Goal: Task Accomplishment & Management: Use online tool/utility

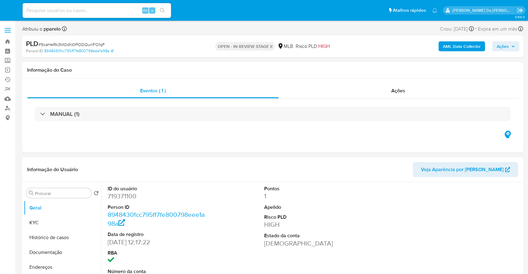
select select "10"
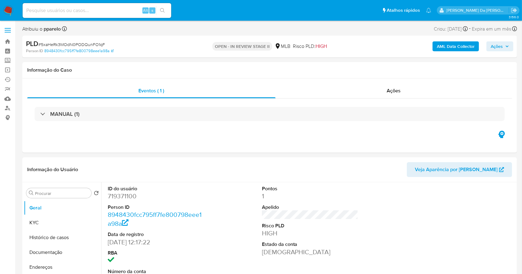
click at [136, 14] on div "Alt s" at bounding box center [97, 10] width 148 height 15
click at [134, 12] on input at bounding box center [97, 10] width 148 height 8
paste input "mFHNLYEAp9ZsIsYwsrDUCTO5"
type input "mFHNLYEAp9ZsIsYwsrDUCTO5"
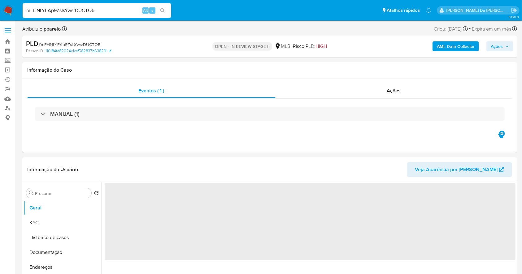
select select "10"
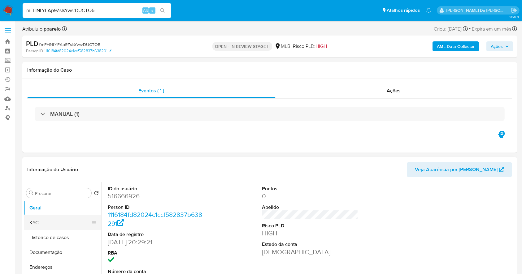
click at [55, 223] on button "KYC" at bounding box center [60, 223] width 72 height 15
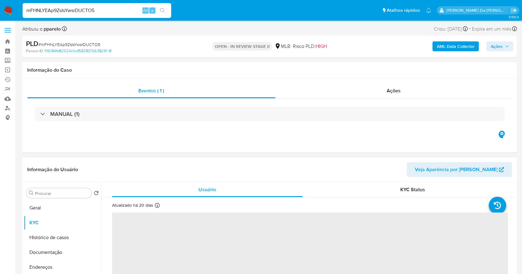
scroll to position [41, 0]
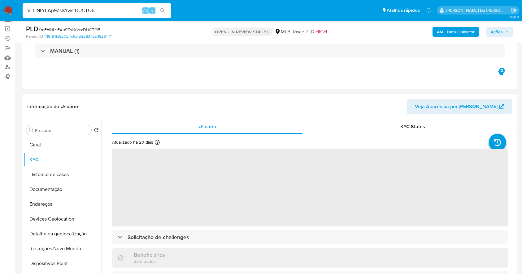
click at [155, 143] on icon at bounding box center [157, 142] width 5 height 5
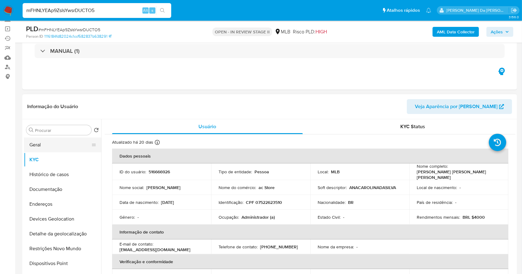
click at [40, 143] on button "Geral" at bounding box center [60, 145] width 72 height 15
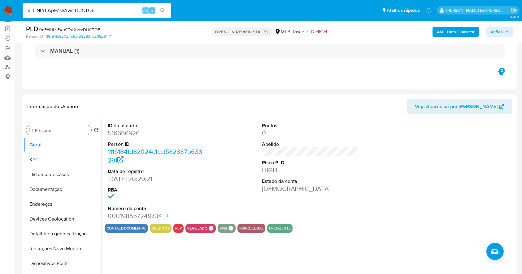
click at [76, 131] on input "Procurar" at bounding box center [62, 131] width 54 height 6
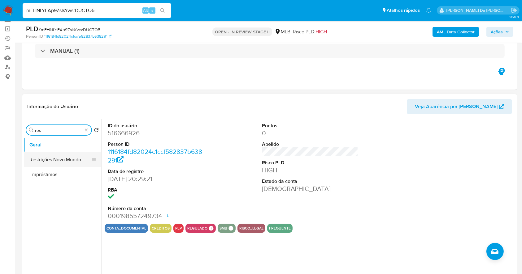
type input "res"
click at [68, 163] on button "Restrições Novo Mundo" at bounding box center [60, 159] width 72 height 15
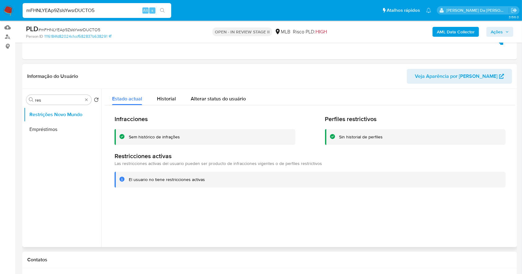
scroll to position [124, 0]
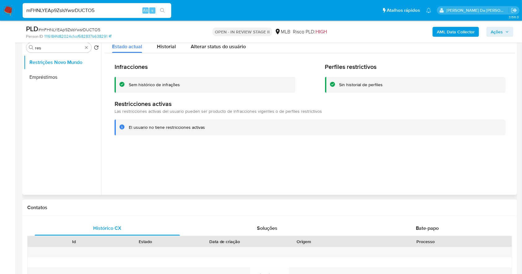
click at [174, 54] on div "Infracciones Sem histórico de infrações Perfiles restrictivos Sin historial de …" at bounding box center [310, 99] width 410 height 92
click at [225, 48] on span "Alterar status do usuário" at bounding box center [218, 46] width 55 height 7
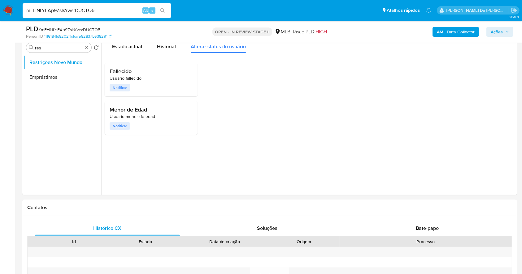
click at [144, 7] on input "mFHNLYEAp9ZsIsYwsrDUCTO5" at bounding box center [97, 10] width 148 height 8
paste input "jAjs15xZMKKKVnPrZttrggJS"
type input "jAjs15xZMKKKVnPrZttrggJS"
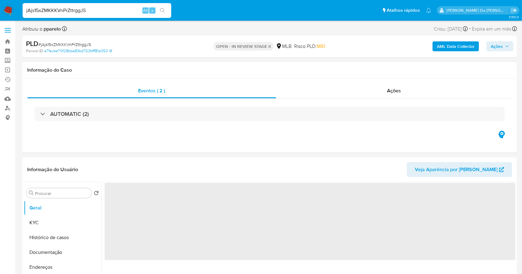
select select "10"
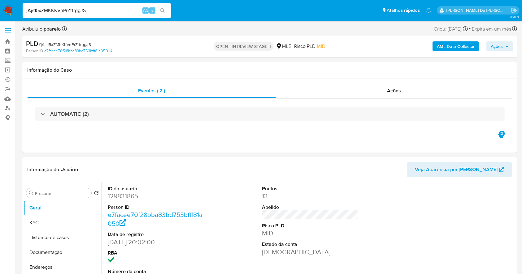
scroll to position [142, 0]
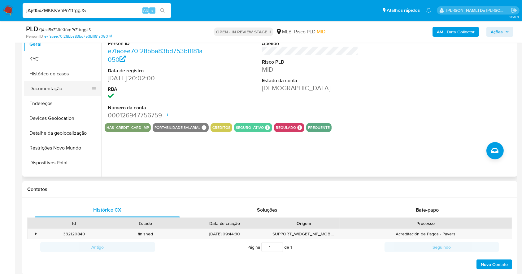
drag, startPoint x: 63, startPoint y: 84, endPoint x: 75, endPoint y: 89, distance: 13.2
click at [63, 84] on button "Documentação" at bounding box center [60, 88] width 72 height 15
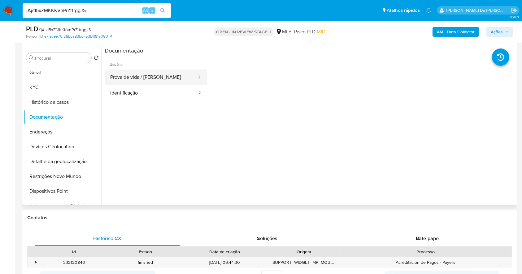
scroll to position [101, 0]
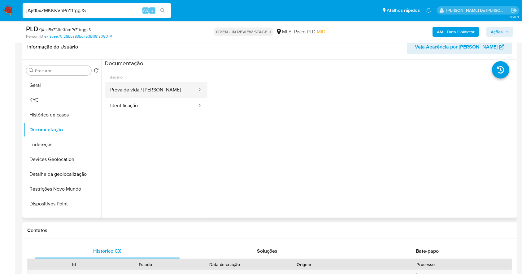
click at [163, 92] on button "Prova de vida / Selfie" at bounding box center [151, 90] width 93 height 16
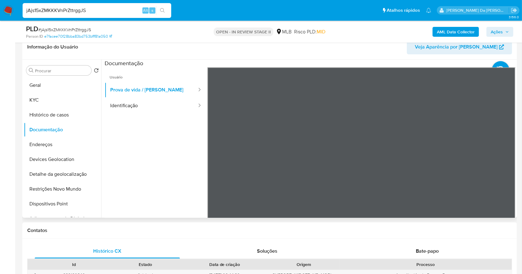
click at [140, 114] on ul "Usuário Prova de vida / Selfie Identificação" at bounding box center [156, 156] width 103 height 178
click at [144, 108] on button "Identificação" at bounding box center [151, 106] width 93 height 16
click at [134, 11] on input "jAjs15xZMKKKVnPrZttrggJS" at bounding box center [97, 10] width 148 height 8
paste input "Fu2Sk7wlpGOlSVicB4k9c6TV"
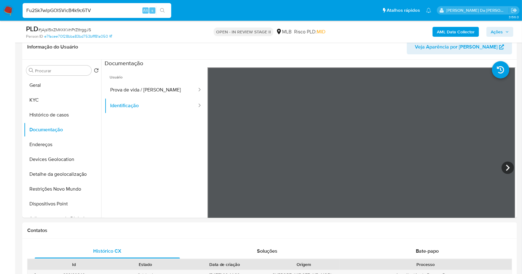
type input "Fu2Sk7wlpGOlSVicB4k9c6TV"
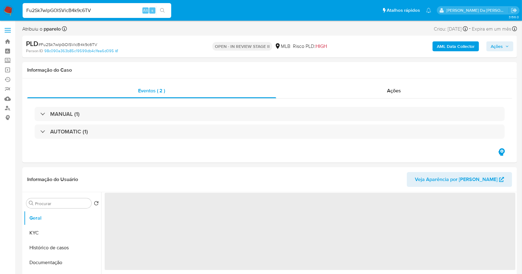
select select "10"
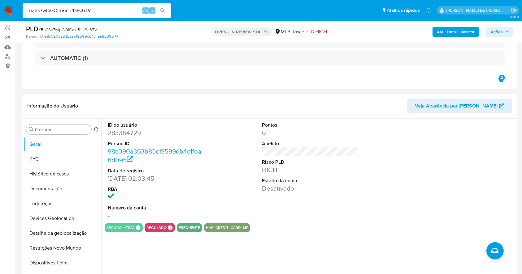
scroll to position [82, 0]
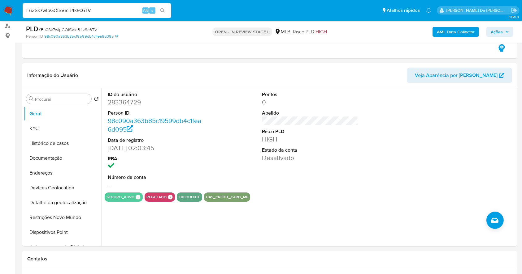
click at [67, 5] on div "Fu2Sk7wlpGOlSVicB4k9c6TV Alt s" at bounding box center [97, 10] width 148 height 15
click at [65, 8] on input "Fu2Sk7wlpGOlSVicB4k9c6TV" at bounding box center [97, 10] width 148 height 8
click at [64, 8] on input "Fu2Sk7wlpGOlSVicB4k9c6TV" at bounding box center [97, 10] width 148 height 8
paste input "97rTld4nnxe8iXXmb3vSv8yu"
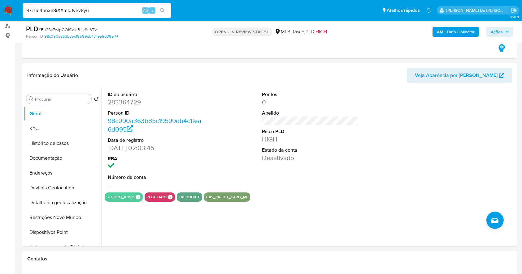
type input "97rTld4nnxe8iXXmb3vSv8yu"
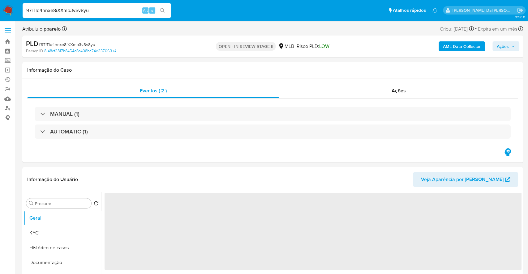
select select "10"
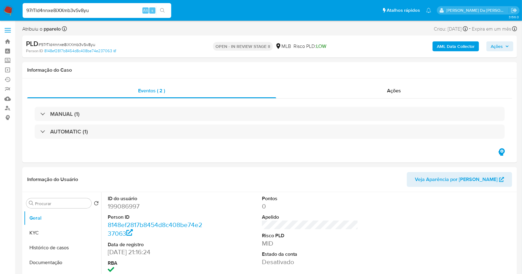
click at [117, 14] on input "97rTld4nnxe8iXXmb3vSv8yu" at bounding box center [97, 10] width 148 height 8
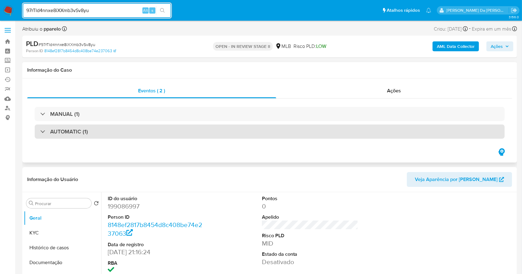
click at [213, 130] on div "AUTOMATIC (1)" at bounding box center [270, 132] width 470 height 14
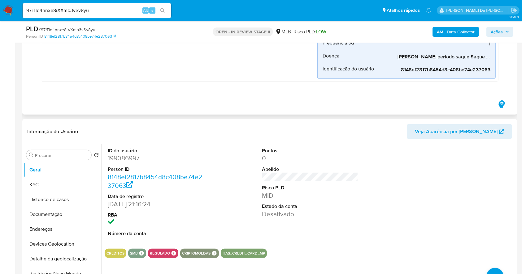
scroll to position [330, 0]
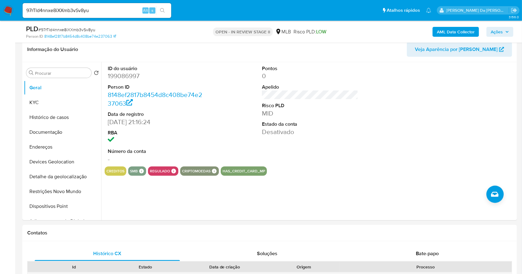
click at [122, 6] on input "97rTld4nnxe8iXXmb3vSv8yu" at bounding box center [97, 10] width 148 height 8
paste input "DNPJxsIrq4XTbegqUydeMQXf"
type input "DNPJxsIrq4XTbegqUydeMQXf"
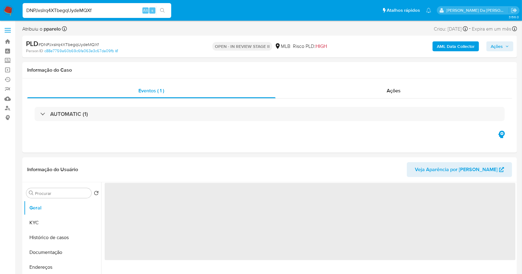
select select "10"
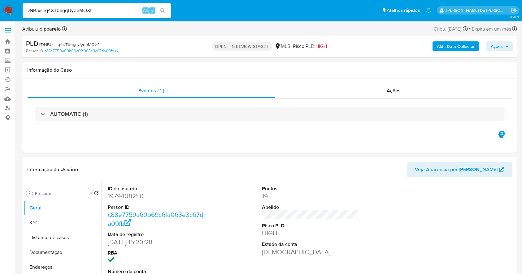
scroll to position [142, 0]
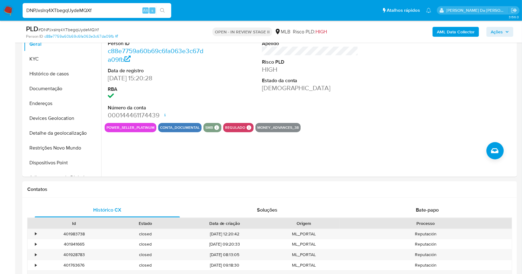
click at [117, 11] on input "DNPJxsIrq4XTbegqUydeMQXf" at bounding box center [97, 10] width 148 height 8
paste input "dkcoDArnDlYvntKGgqz4hi9t"
type input "dkcoDArnDlYvntKGgqz4hi9t"
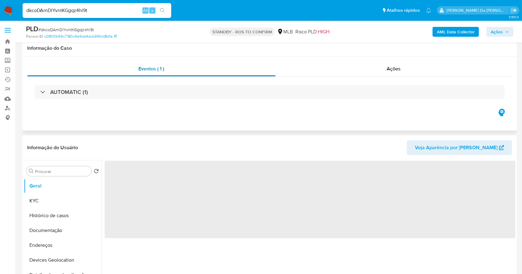
scroll to position [41, 0]
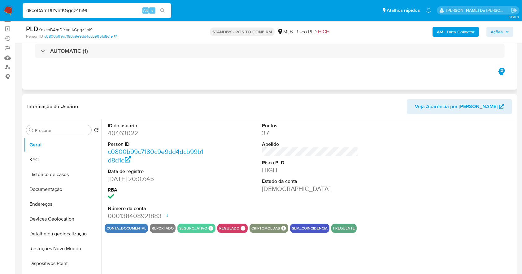
select select "10"
click at [7, 11] on img at bounding box center [8, 10] width 11 height 11
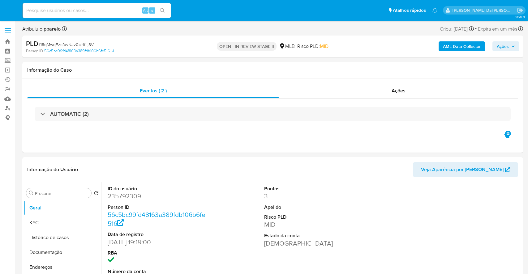
select select "10"
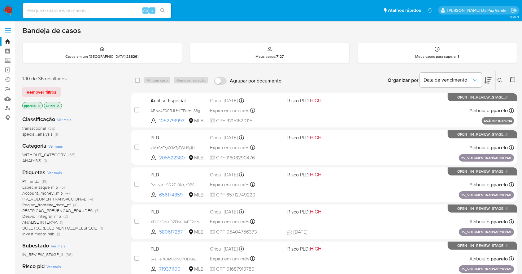
click at [500, 85] on div "Insira a ID do usuário ou caso Procurar Remover filtros" at bounding box center [500, 80] width 11 height 19
click at [500, 78] on icon at bounding box center [499, 80] width 5 height 5
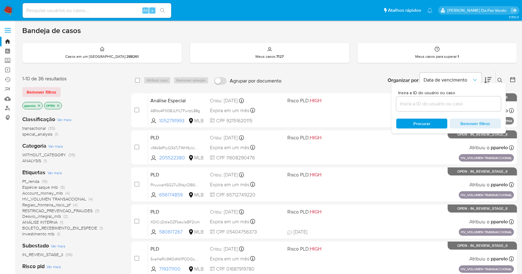
click at [462, 100] on input at bounding box center [448, 104] width 105 height 8
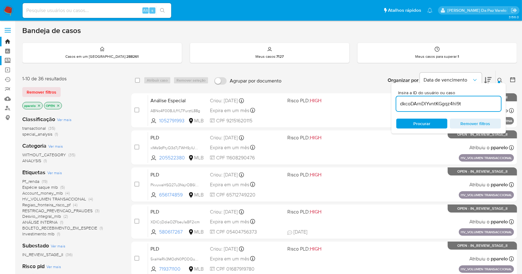
type input "dkcoDArnDlYvntKGgqz4hi9t"
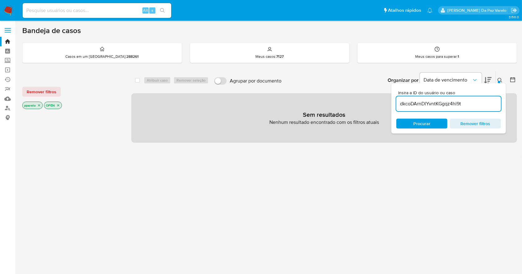
click at [38, 108] on p "pparelo" at bounding box center [33, 105] width 20 height 7
click at [40, 105] on icon "close-filter" at bounding box center [39, 106] width 2 height 2
click at [40, 107] on div "OPEN" at bounding box center [71, 106] width 99 height 9
drag, startPoint x: 40, startPoint y: 105, endPoint x: 36, endPoint y: 104, distance: 4.1
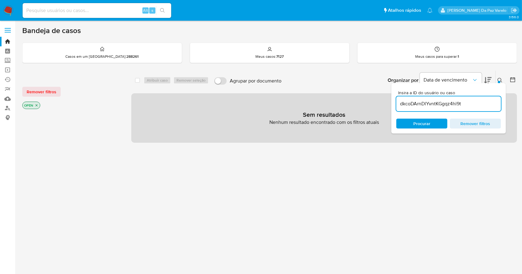
click at [40, 105] on div "OPEN" at bounding box center [31, 105] width 18 height 7
click at [35, 104] on icon "close-filter" at bounding box center [37, 106] width 4 height 4
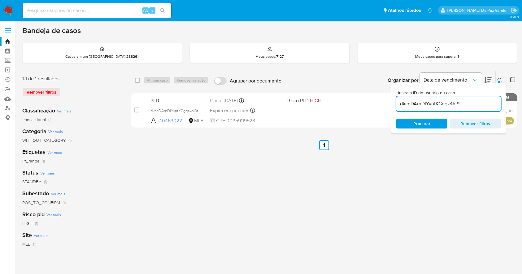
click at [134, 80] on div "select-all-cases-checkbox Atribuir caso Remover seleção Agrupar por documento O…" at bounding box center [323, 80] width 385 height 19
click at [136, 81] on input "checkbox" at bounding box center [137, 80] width 5 height 5
checkbox input "true"
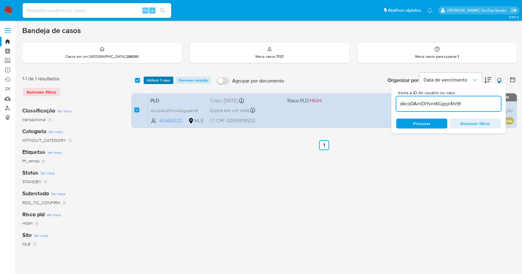
click at [155, 80] on span "Atribuir 1 caso" at bounding box center [159, 80] width 24 height 6
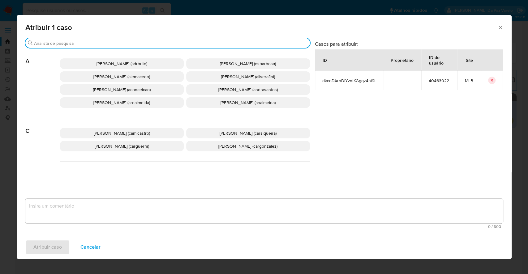
click at [173, 43] on input "Procurar" at bounding box center [170, 44] width 273 height 6
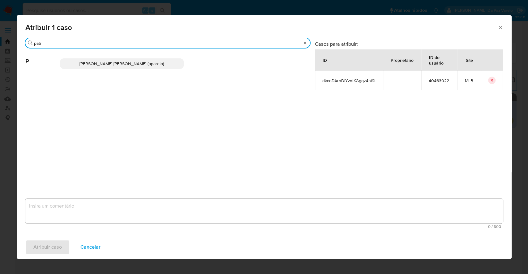
type input "patr"
drag, startPoint x: 136, startPoint y: 63, endPoint x: 156, endPoint y: 78, distance: 24.7
click at [136, 63] on span "Patricia Aparecida Da Paz Varelo (pparelo)" at bounding box center [121, 64] width 84 height 6
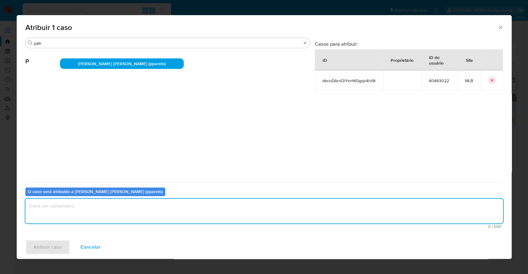
click at [181, 213] on textarea "assign-modal" at bounding box center [264, 211] width 478 height 25
type textarea "."
click at [59, 249] on span "Atribuir caso" at bounding box center [47, 248] width 28 height 14
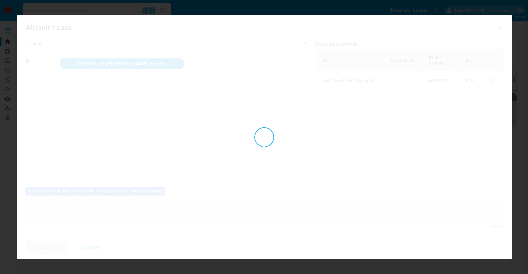
checkbox input "false"
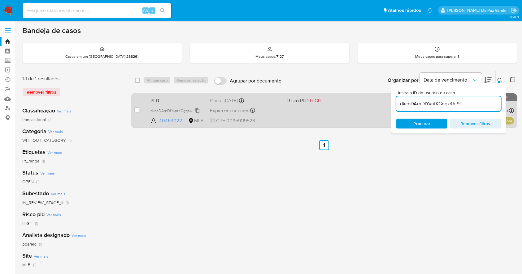
click at [194, 113] on span "dkcoDArnDlYvntKGgqz4hi9t" at bounding box center [174, 110] width 48 height 7
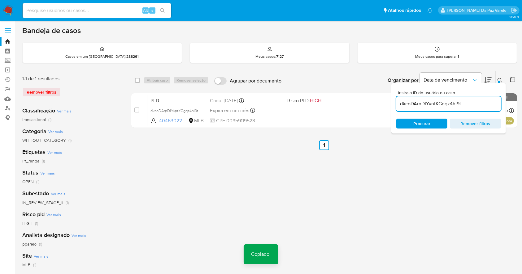
click at [99, 18] on div "Alt s" at bounding box center [97, 10] width 148 height 15
click at [105, 11] on input at bounding box center [97, 10] width 148 height 8
paste input "dkcoDArnDlYvntKGgqz4hi9t"
type input "dkcoDArnDlYvntKGgqz4hi9t"
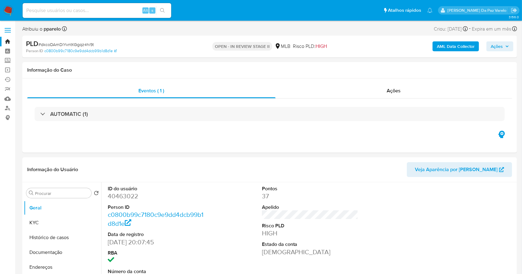
select select "10"
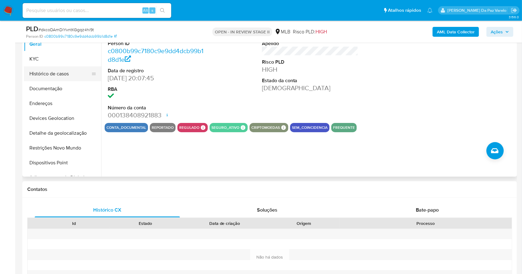
scroll to position [101, 0]
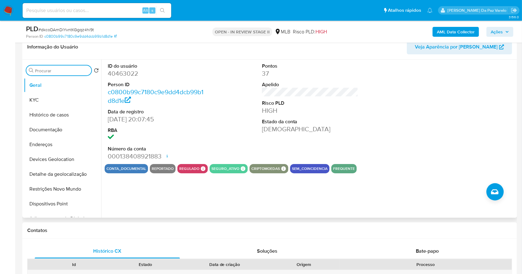
click at [70, 69] on input "Procurar" at bounding box center [62, 71] width 54 height 6
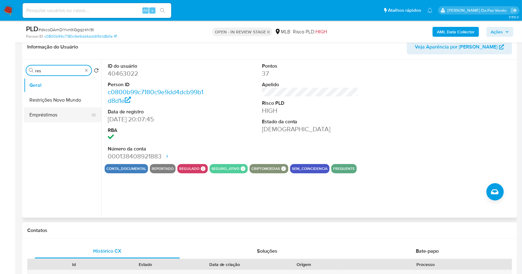
type input "res"
click at [64, 102] on button "Restrições Novo Mundo" at bounding box center [62, 100] width 77 height 15
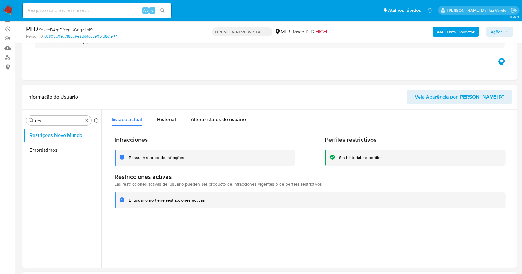
scroll to position [0, 0]
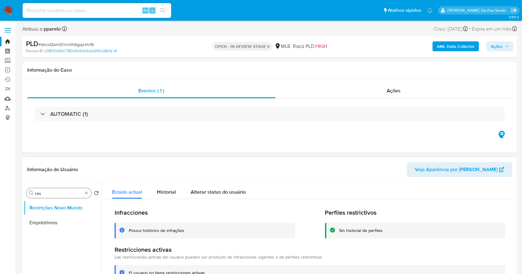
click at [44, 197] on div "Procurar res" at bounding box center [58, 193] width 65 height 10
click at [53, 208] on button "Restrições Novo Mundo" at bounding box center [60, 208] width 72 height 15
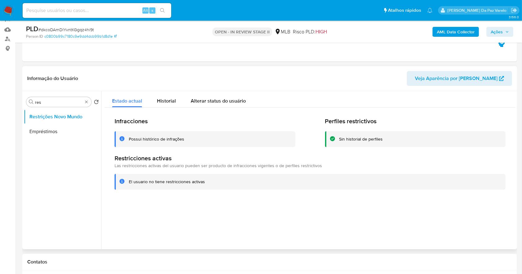
scroll to position [82, 0]
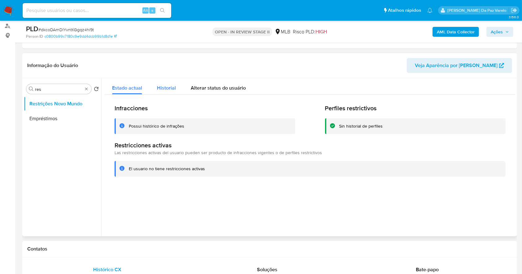
click at [155, 85] on button "Historial" at bounding box center [166, 86] width 34 height 16
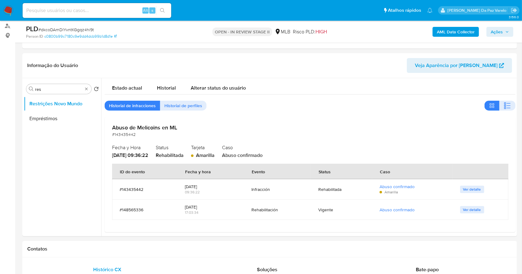
type button "1"
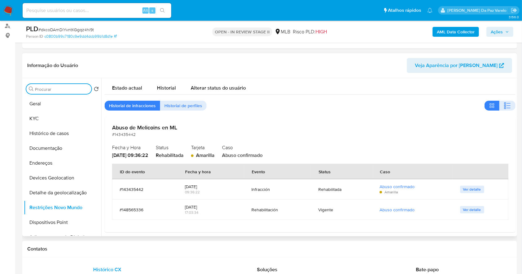
click at [66, 89] on input "Procurar" at bounding box center [62, 90] width 54 height 6
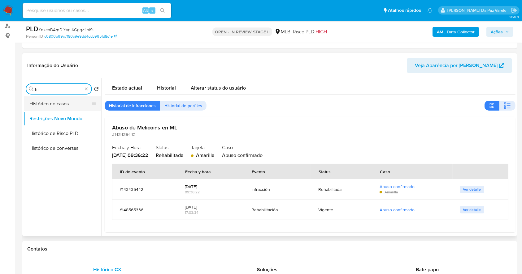
type input "hi"
click at [61, 105] on button "Histórico de casos" at bounding box center [60, 104] width 72 height 15
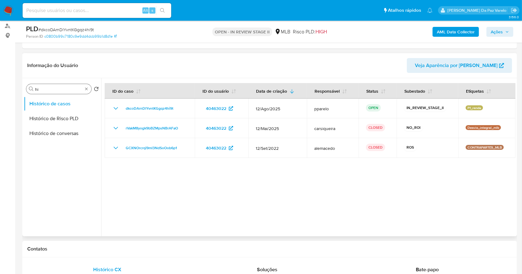
click at [42, 92] on div "Procurar hi" at bounding box center [58, 89] width 65 height 10
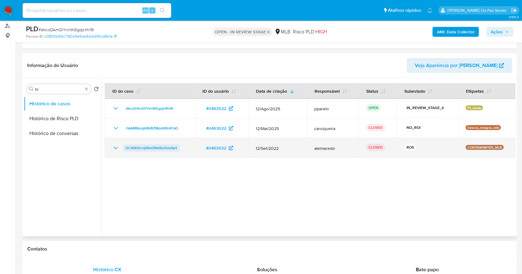
click at [162, 150] on span "GCXNOrcrqi9ml3NdSoOob6p1" at bounding box center [151, 147] width 51 height 7
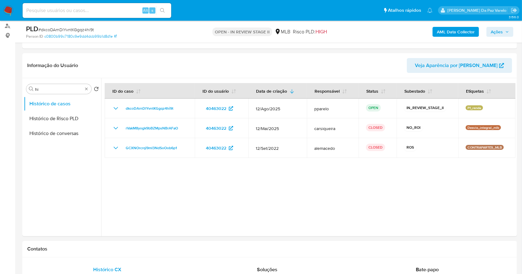
click at [132, 10] on input at bounding box center [97, 10] width 148 height 8
paste input "tUU5VBEockLF6ig9sEq3meDX"
type input "tUU5VBEockLF6ig9sEq3meDX"
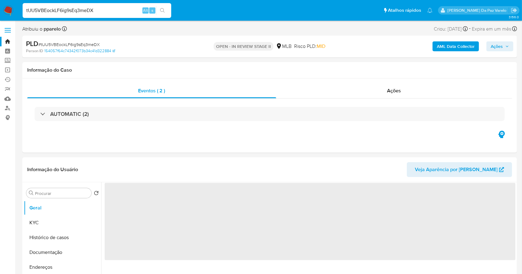
select select "10"
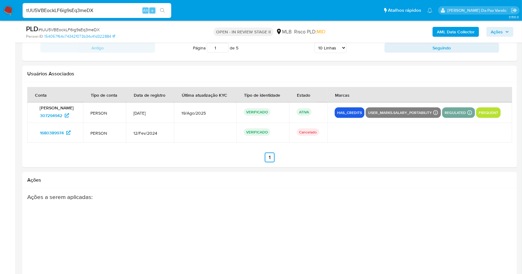
scroll to position [37, 0]
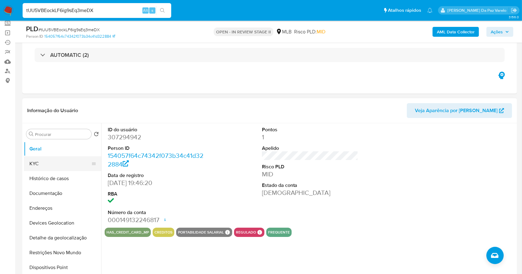
click at [49, 161] on button "KYC" at bounding box center [60, 164] width 72 height 15
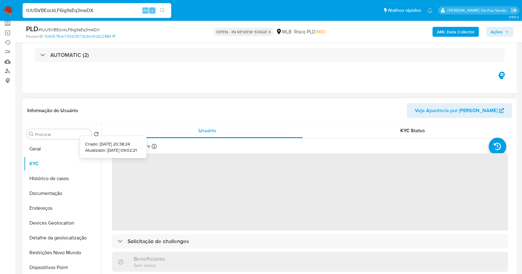
click at [157, 144] on div "Atualizado há 7 dias Criado: 27/11/2020 20:38:24 Atualizado: 19/08/2025 09:02:21" at bounding box center [143, 148] width 63 height 8
click at [152, 145] on icon at bounding box center [154, 146] width 5 height 5
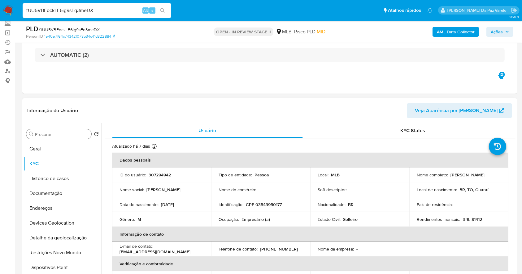
click at [65, 136] on input "Procurar" at bounding box center [62, 135] width 54 height 6
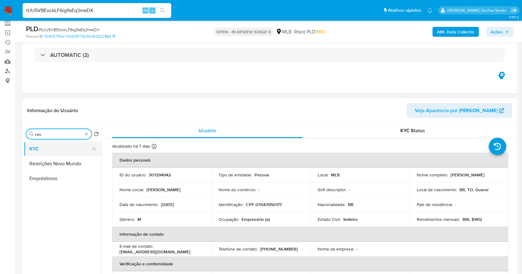
type input "res"
click at [64, 153] on button "KYC" at bounding box center [60, 149] width 72 height 15
click at [61, 163] on button "Restrições Novo Mundo" at bounding box center [60, 164] width 72 height 15
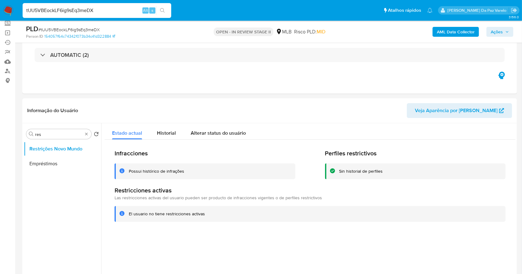
click at [92, 10] on input "tUU5VBEockLF6ig9sEq3meDX" at bounding box center [97, 10] width 148 height 8
paste input "zVenNjB9UZbWazfyIHzTvpQB"
type input "zVenNjB9UZbWazfyIHzTvpQB"
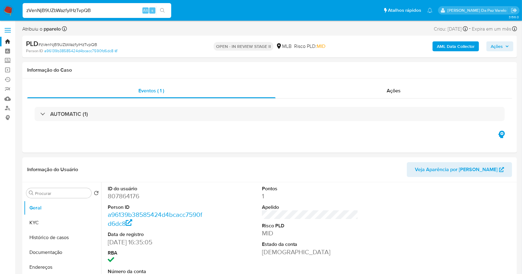
select select "10"
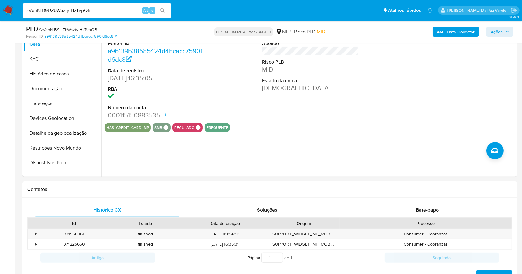
click at [97, 18] on div "zVenNjB9UZbWazfyIHzTvpQB Alt s" at bounding box center [97, 10] width 148 height 15
click at [101, 8] on input "zVenNjB9UZbWazfyIHzTvpQB" at bounding box center [97, 10] width 148 height 8
paste input "DzmzbDuVRelTNPomsafo1gnO"
type input "DzmzbDuVRelTNPomsafo1gnO"
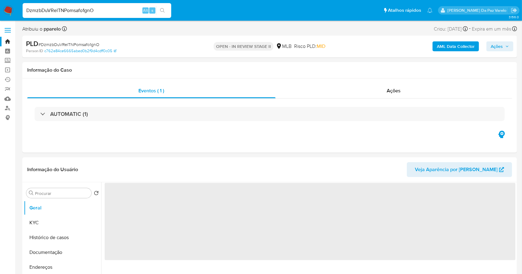
select select "10"
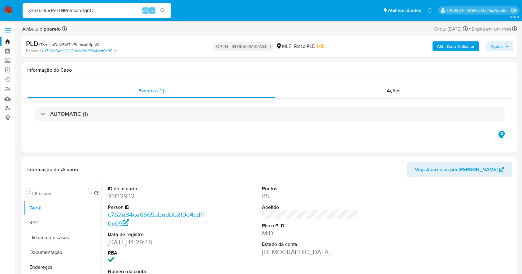
scroll to position [142, 0]
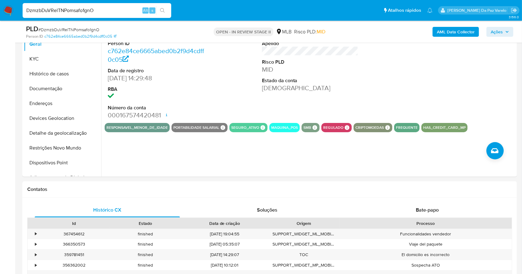
click at [139, 9] on input "DzmzbDuVRelTNPomsafo1gnO" at bounding box center [97, 10] width 148 height 8
paste input "wSq3tmgk50RdWJpJzZ4z7qY1"
type input "wSq3tmgk50RdWJpJzZ4z7qY1"
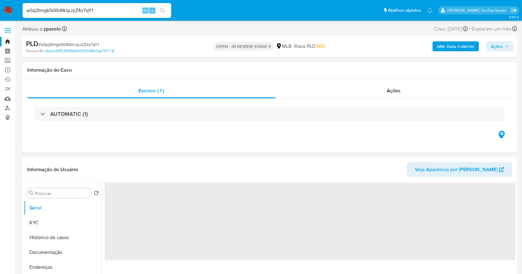
select select "10"
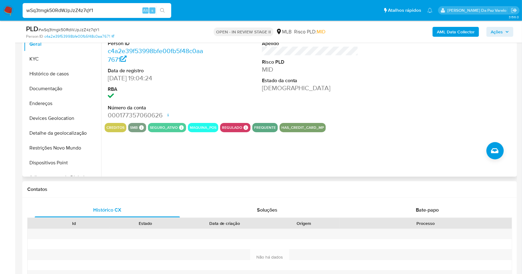
scroll to position [59, 0]
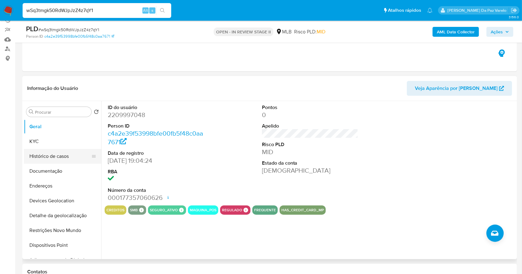
click at [50, 150] on button "Histórico de casos" at bounding box center [60, 156] width 72 height 15
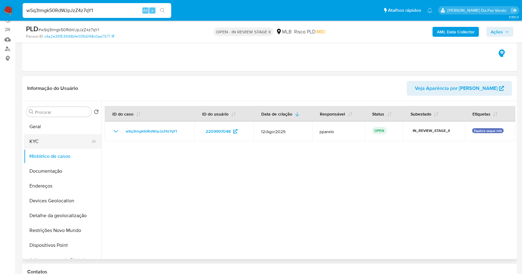
drag, startPoint x: 59, startPoint y: 143, endPoint x: 92, endPoint y: 134, distance: 34.1
click at [59, 143] on button "KYC" at bounding box center [60, 141] width 72 height 15
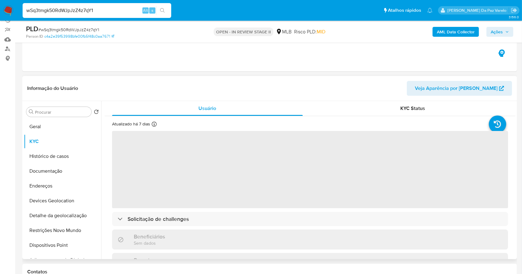
click at [151, 124] on div "Atualizado há 7 dias Criado: 12/01/2025 20:04:25 Atualizado: 19/08/2025 03:13:32" at bounding box center [143, 125] width 63 height 8
click at [154, 123] on icon at bounding box center [154, 124] width 5 height 5
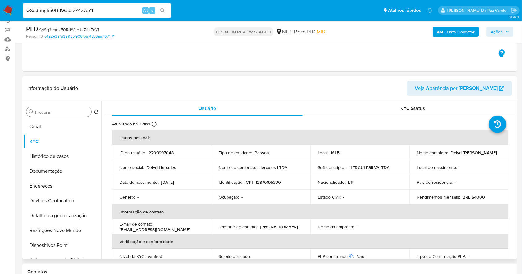
click at [61, 109] on input "Procurar" at bounding box center [62, 112] width 54 height 6
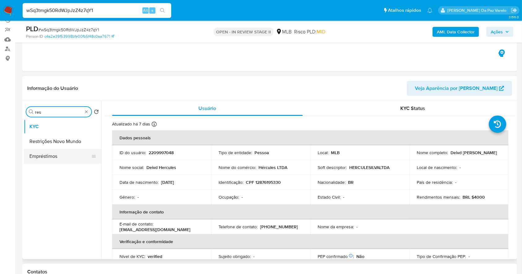
type input "res"
click at [69, 140] on button "Restrições Novo Mundo" at bounding box center [62, 141] width 77 height 15
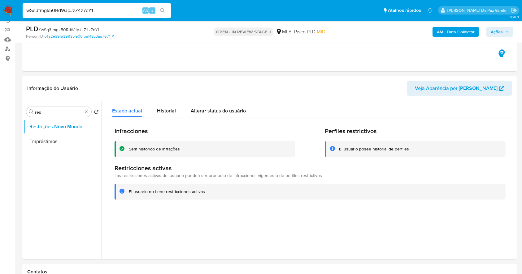
click at [118, 12] on input "wSq3tmgk50RdWJpJzZ4z7qY1" at bounding box center [97, 10] width 148 height 8
paste input "M2HQwFDW15pvLLqVspPmGQS7"
type input "M2HQwFDW15pvLLqVspPmGQS7"
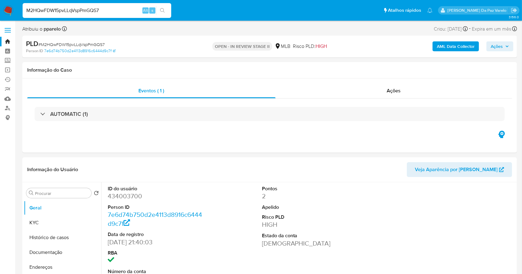
select select "10"
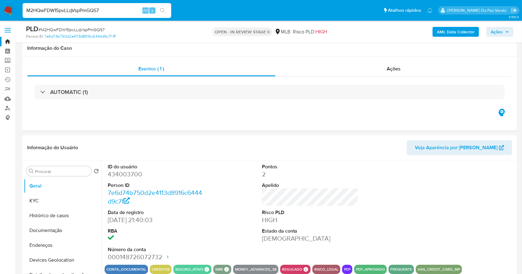
scroll to position [142, 0]
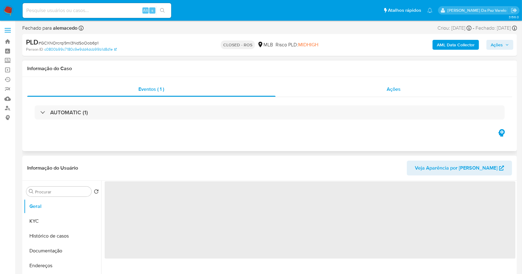
click at [383, 88] on div "Ações" at bounding box center [393, 89] width 236 height 15
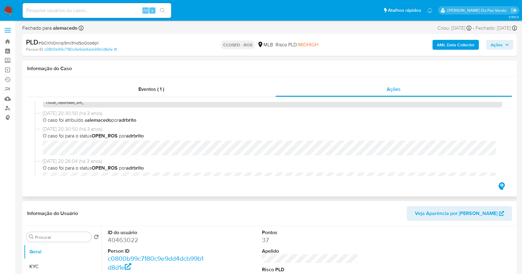
select select "10"
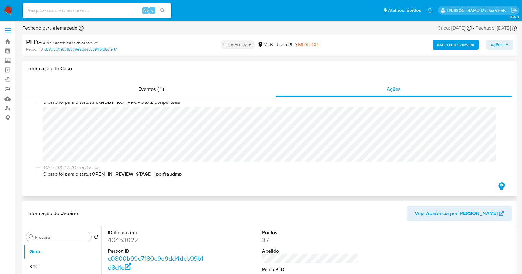
scroll to position [915, 0]
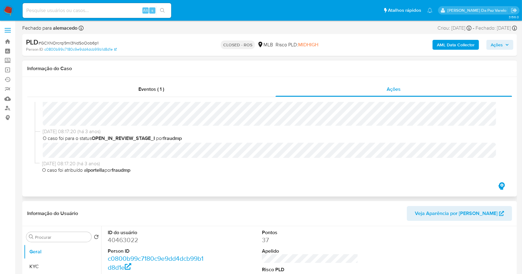
click at [103, 137] on b "OPEN_IN_REVIEW_STAGE_I" at bounding box center [123, 138] width 63 height 7
drag, startPoint x: 103, startPoint y: 137, endPoint x: 191, endPoint y: 137, distance: 88.5
click at [191, 137] on span "O caso foi para o status OPEN_IN_REVIEW_STAGE_I por fraudmp" at bounding box center [272, 138] width 459 height 7
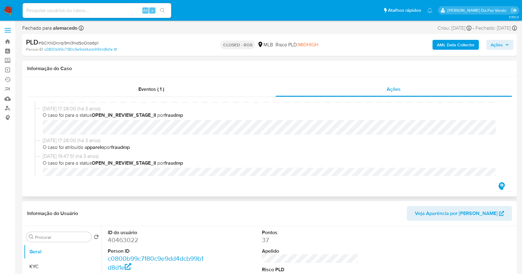
scroll to position [750, 0]
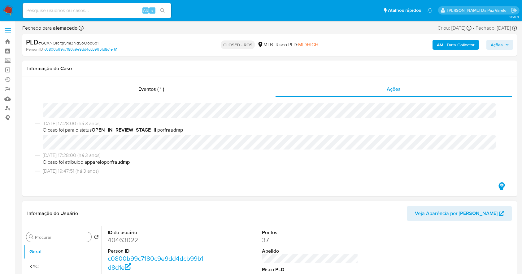
click at [78, 237] on input "Procurar" at bounding box center [62, 238] width 54 height 6
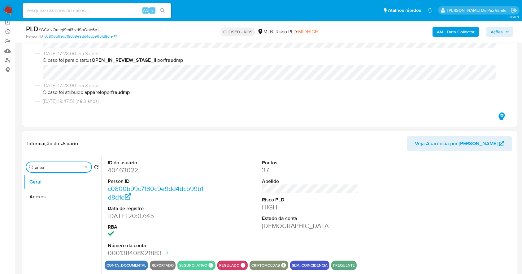
scroll to position [82, 0]
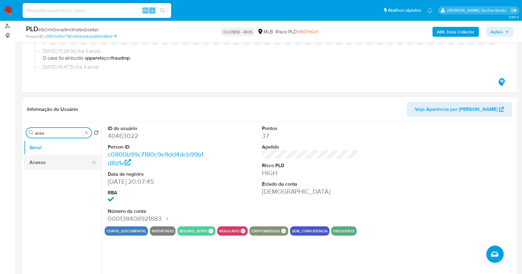
type input "anex"
click at [44, 160] on button "Anexos" at bounding box center [60, 162] width 72 height 15
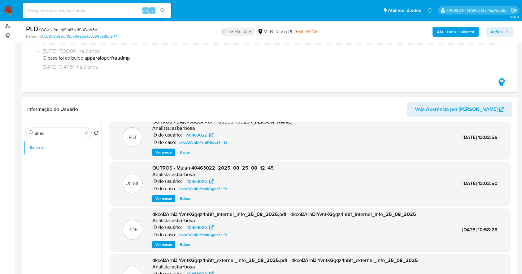
scroll to position [0, 0]
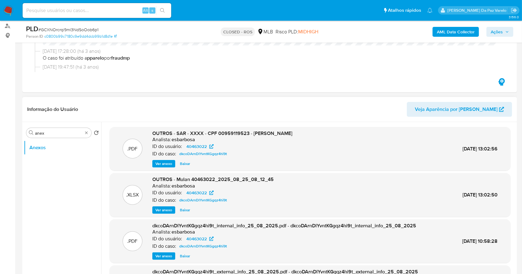
click at [183, 140] on h6 "esbarbosa" at bounding box center [183, 140] width 24 height 6
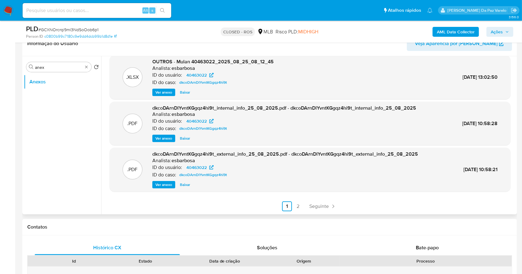
scroll to position [165, 0]
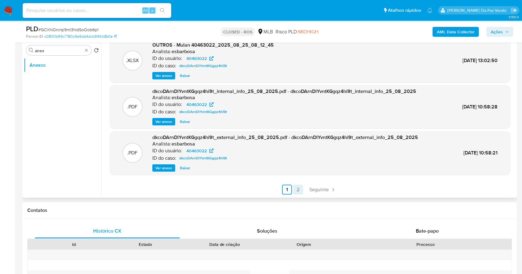
click at [298, 191] on link "2" at bounding box center [298, 190] width 10 height 10
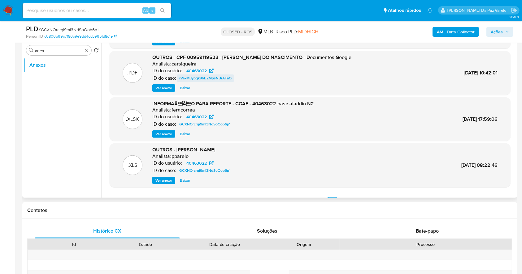
scroll to position [52, 0]
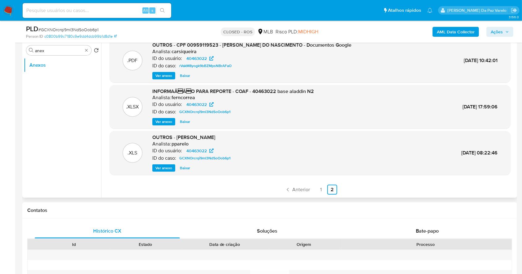
click at [166, 167] on span "Ver anexo" at bounding box center [163, 168] width 17 height 6
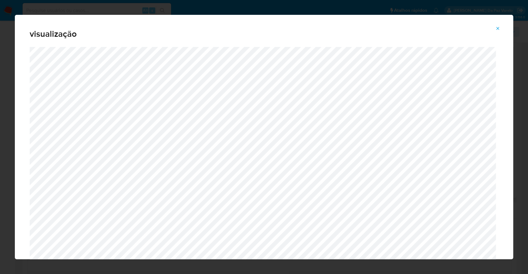
click at [282, 3] on div "visualização" at bounding box center [264, 137] width 528 height 274
click at [497, 29] on icon "Attachment preview" at bounding box center [497, 28] width 3 height 3
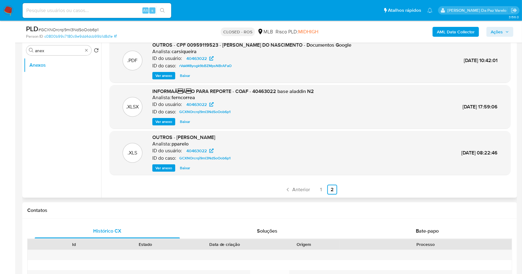
click at [170, 119] on span "Ver anexo" at bounding box center [163, 122] width 17 height 6
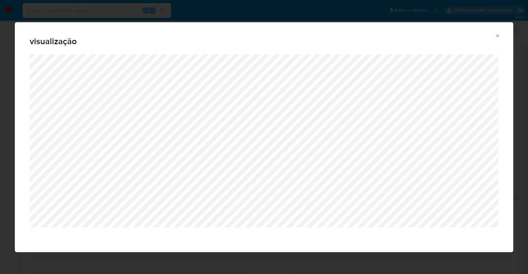
click at [230, 13] on div "visualização" at bounding box center [264, 137] width 528 height 274
click at [499, 35] on icon "Attachment preview" at bounding box center [497, 35] width 5 height 5
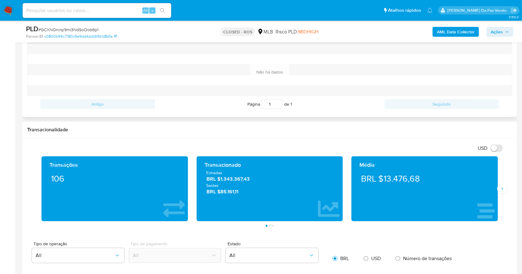
scroll to position [495, 0]
